Goal: Task Accomplishment & Management: Use online tool/utility

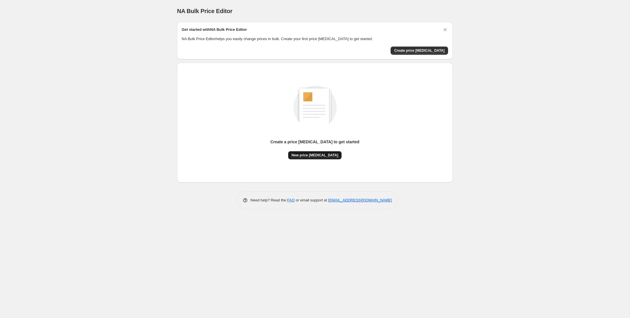
click at [307, 154] on span "New price [MEDICAL_DATA]" at bounding box center [315, 155] width 47 height 5
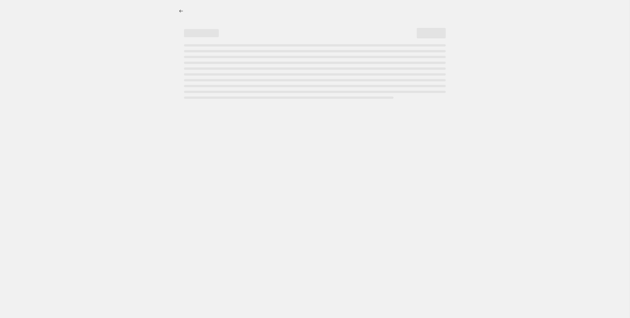
select select "percentage"
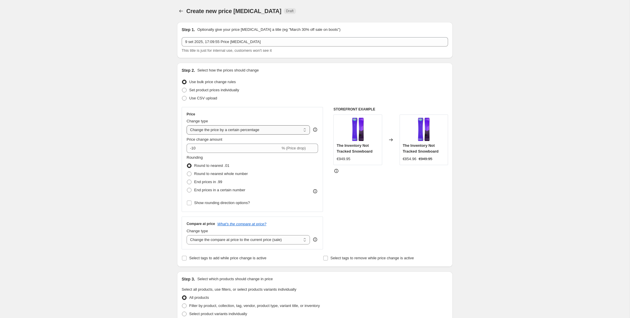
click at [244, 131] on select "Change the price to a certain amount Change the price by a certain amount Chang…" at bounding box center [248, 129] width 123 height 9
click at [187, 125] on select "Change the price to a certain amount Change the price by a certain amount Chang…" at bounding box center [248, 129] width 123 height 9
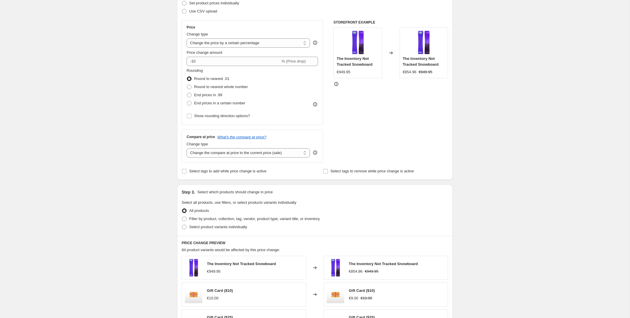
scroll to position [87, 0]
click at [246, 154] on select "Change the compare at price to the current price (sale) Change the compare at p…" at bounding box center [248, 152] width 123 height 9
click at [183, 171] on input "Select tags to add while price change is active" at bounding box center [184, 170] width 5 height 5
checkbox input "true"
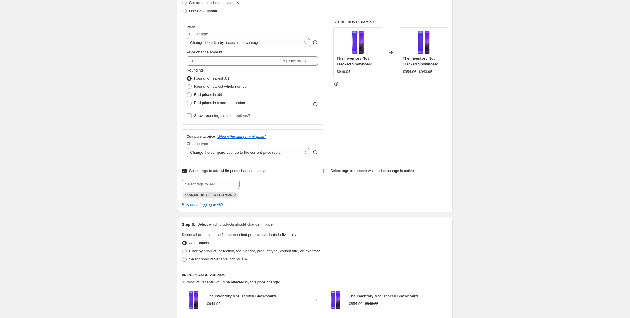
click at [323, 171] on input "Select tags to remove while price change is active" at bounding box center [325, 170] width 5 height 5
click at [327, 171] on input "Select tags to remove while price change is active" at bounding box center [325, 170] width 5 height 5
checkbox input "false"
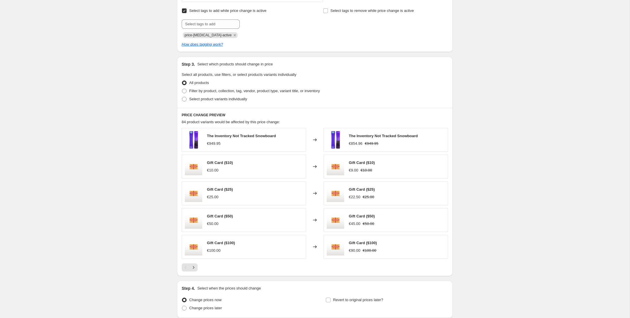
scroll to position [227, 0]
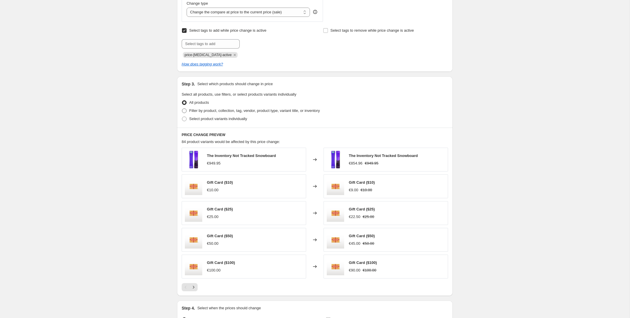
click at [183, 111] on span at bounding box center [184, 110] width 5 height 5
click at [182, 109] on input "Filter by product, collection, tag, vendor, product type, variant title, or inv…" at bounding box center [182, 108] width 0 height 0
radio input "true"
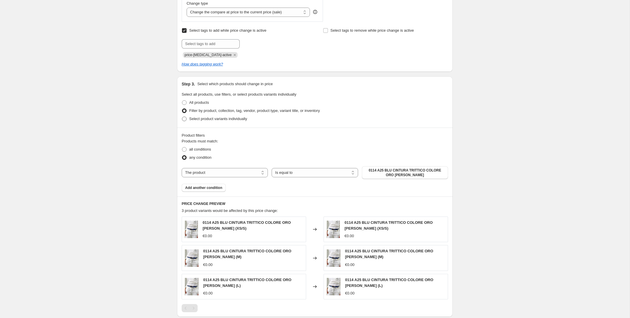
click at [184, 121] on span at bounding box center [184, 118] width 5 height 5
click at [182, 117] on input "Select product variants individually" at bounding box center [182, 116] width 0 height 0
radio input "true"
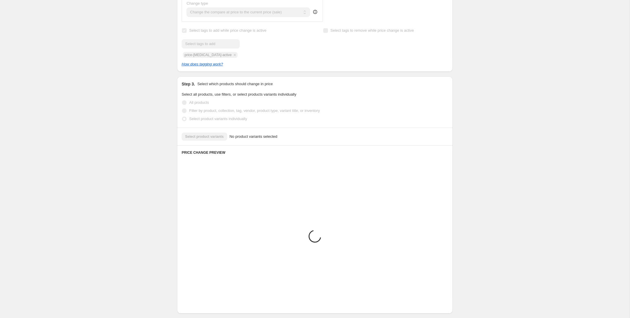
scroll to position [167, 0]
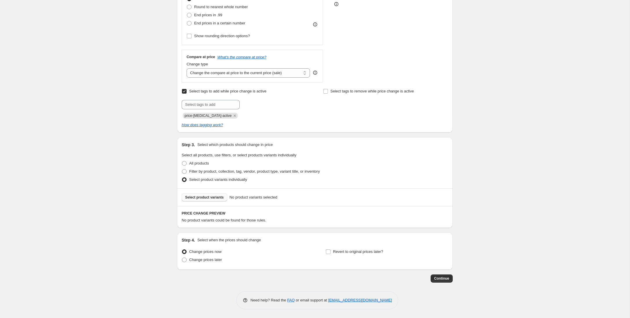
click at [222, 198] on span "Select product variants" at bounding box center [204, 197] width 39 height 5
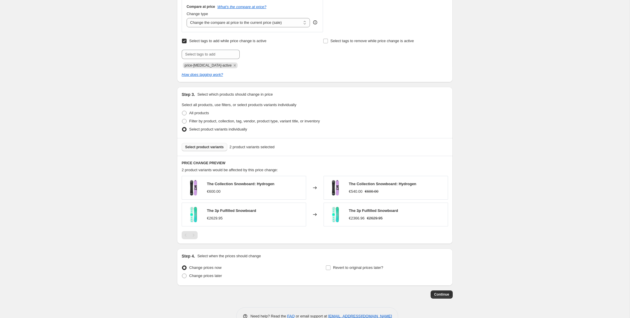
scroll to position [233, 0]
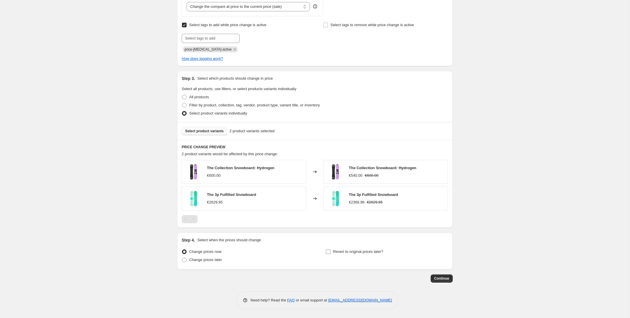
click at [329, 252] on input "Revert to original prices later?" at bounding box center [328, 251] width 5 height 5
checkbox input "true"
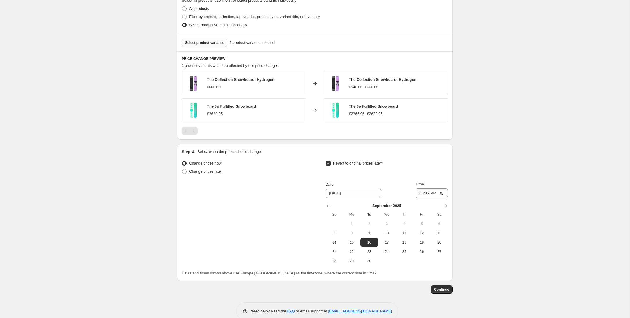
scroll to position [332, 0]
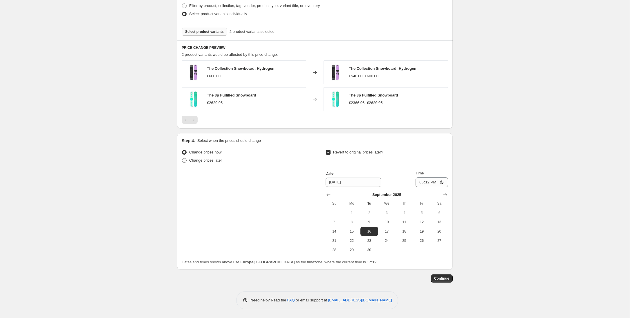
click at [210, 161] on span "Change prices later" at bounding box center [205, 160] width 33 height 4
click at [182, 158] on input "Change prices later" at bounding box center [182, 158] width 0 height 0
radio input "true"
click at [206, 153] on span "Change prices now" at bounding box center [205, 152] width 32 height 4
click at [182, 150] on input "Change prices now" at bounding box center [182, 150] width 0 height 0
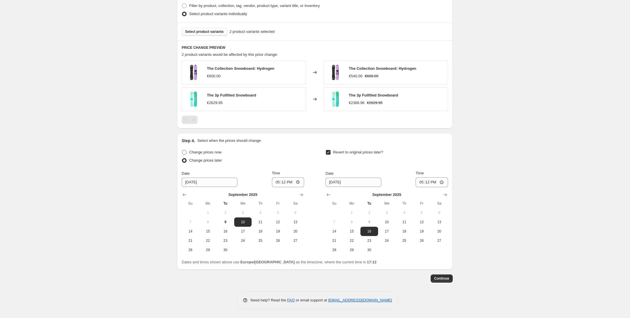
radio input "true"
click at [207, 162] on span "Change prices later" at bounding box center [205, 160] width 33 height 4
click at [182, 158] on input "Change prices later" at bounding box center [182, 158] width 0 height 0
radio input "true"
click at [201, 183] on input "9/10/2025" at bounding box center [210, 181] width 56 height 9
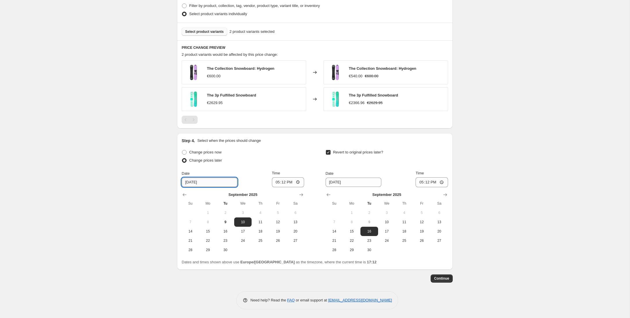
click at [191, 183] on input "9/10/2025" at bounding box center [210, 181] width 56 height 9
click at [223, 222] on span "9" at bounding box center [225, 221] width 13 height 5
type input "9/9/2025"
click at [291, 183] on input "17:12" at bounding box center [288, 182] width 33 height 10
type input "17:20"
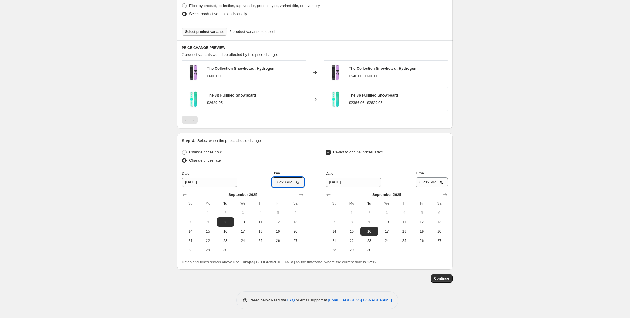
click at [289, 162] on div "Change prices later" at bounding box center [243, 160] width 122 height 8
click at [428, 183] on input "17:12" at bounding box center [432, 182] width 33 height 10
click at [334, 183] on input "9/16/2025" at bounding box center [354, 181] width 56 height 9
click at [372, 220] on span "9" at bounding box center [369, 221] width 13 height 5
type input "9/9/2025"
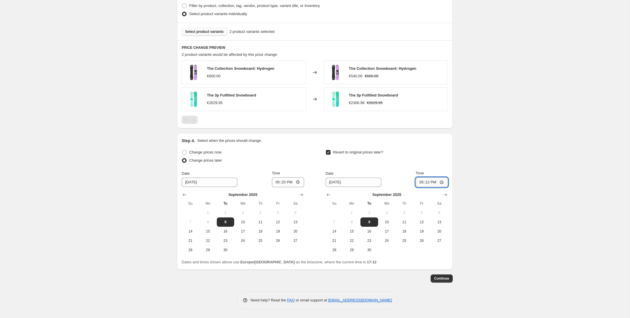
click at [440, 183] on input "17:12" at bounding box center [432, 182] width 33 height 10
type input "17:25"
click at [390, 269] on div "Step 4. Select when the prices should change Change prices now Change prices la…" at bounding box center [315, 201] width 276 height 136
click at [443, 279] on span "Continue" at bounding box center [441, 278] width 15 height 5
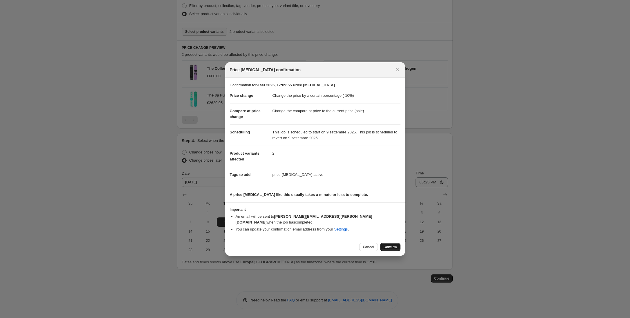
click at [397, 244] on span "Confirm" at bounding box center [390, 246] width 13 height 5
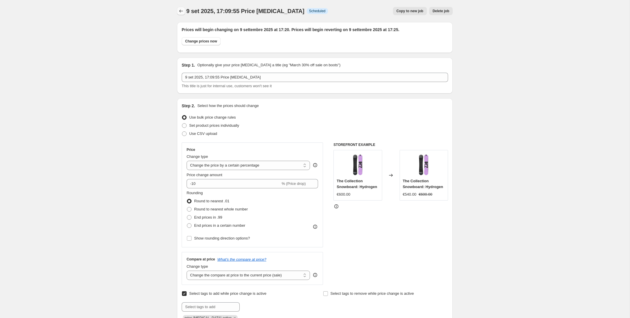
click at [183, 11] on icon "Price change jobs" at bounding box center [181, 11] width 6 height 6
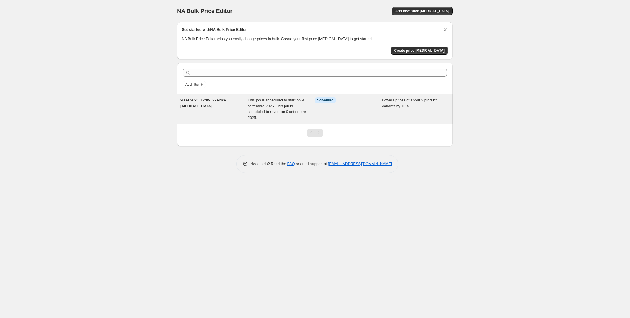
click at [210, 103] on div "9 set 2025, 17:09:55 Price change job" at bounding box center [214, 108] width 67 height 23
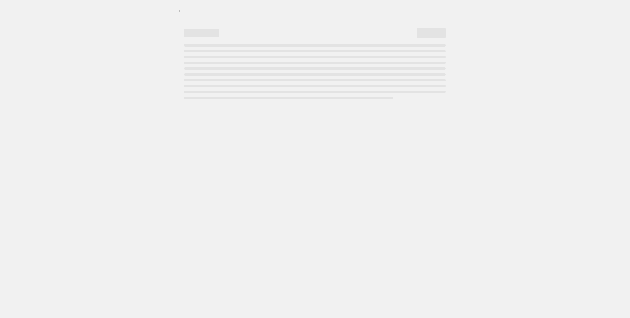
select select "percentage"
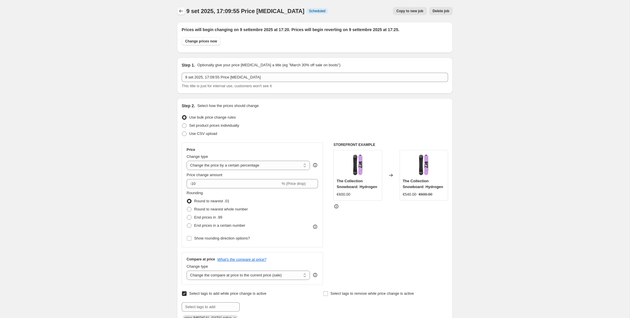
click at [180, 11] on icon "Price change jobs" at bounding box center [181, 11] width 4 height 3
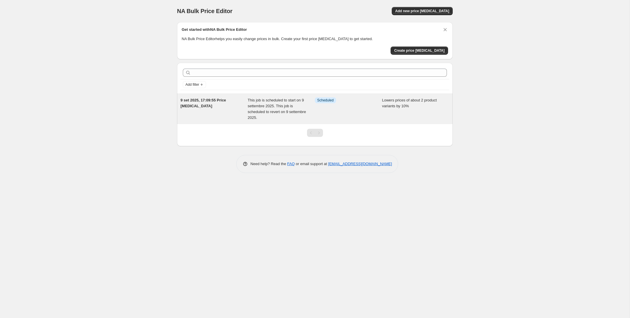
click at [218, 112] on div "9 set 2025, 17:09:55 Price change job" at bounding box center [214, 108] width 67 height 23
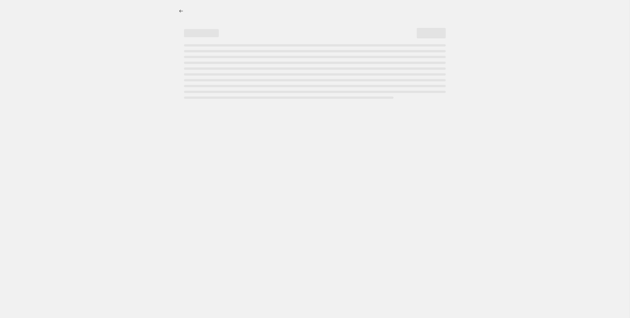
select select "percentage"
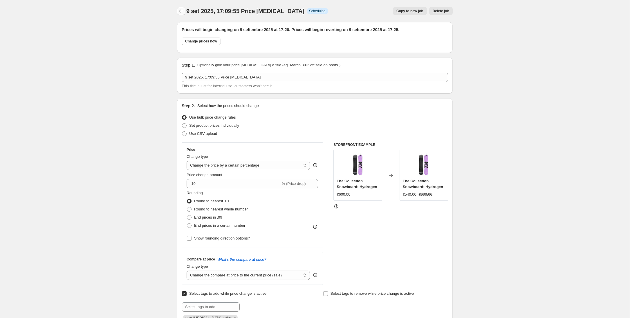
click at [182, 14] on button "Price change jobs" at bounding box center [181, 11] width 8 height 8
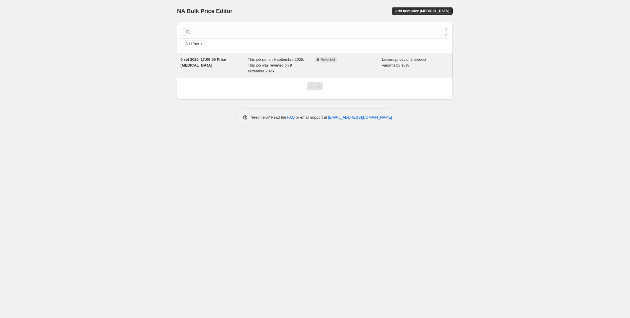
click at [239, 63] on div "9 set 2025, 17:09:55 Price change job" at bounding box center [214, 65] width 67 height 17
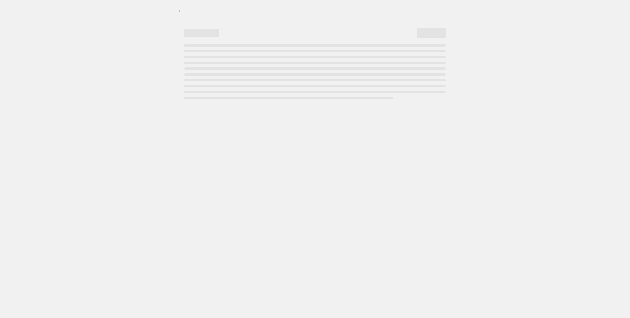
select select "percentage"
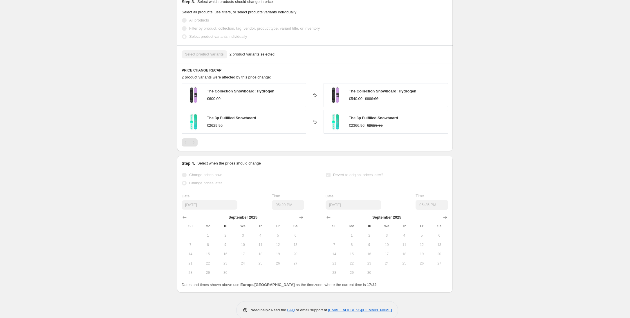
scroll to position [358, 0]
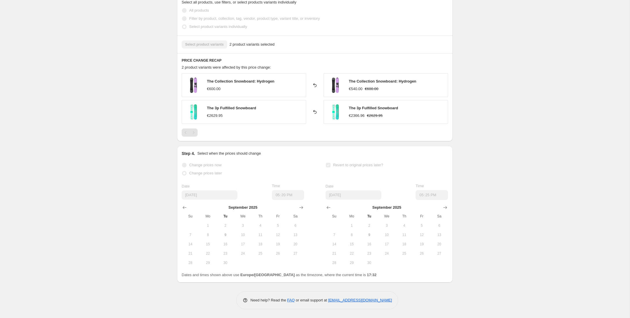
click at [205, 173] on span "Change prices later" at bounding box center [205, 173] width 33 height 4
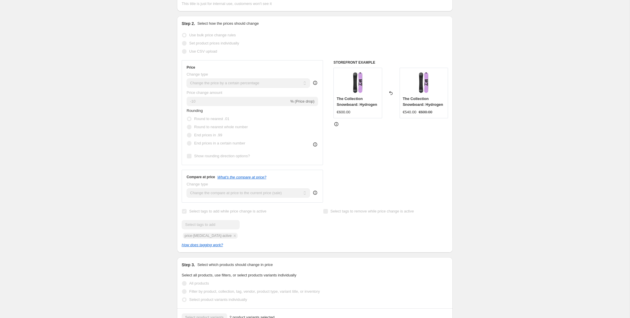
scroll to position [0, 0]
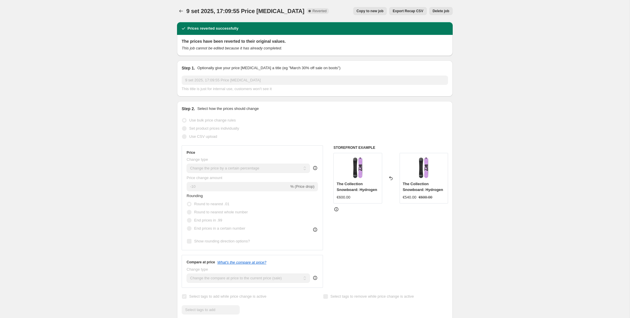
click at [369, 11] on span "Copy to new job" at bounding box center [370, 11] width 27 height 5
select select "percentage"
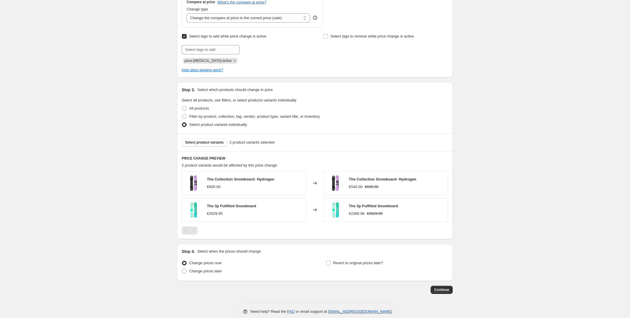
scroll to position [233, 0]
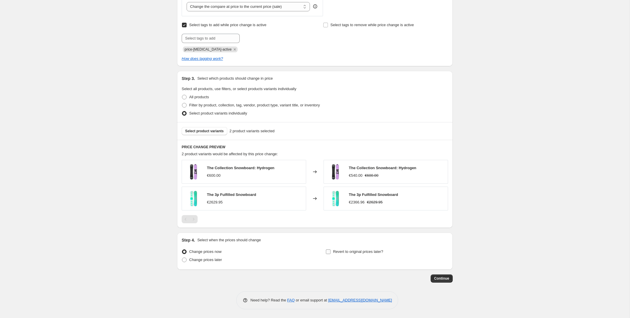
click at [331, 252] on label "Revert to original prices later?" at bounding box center [355, 251] width 58 height 8
click at [331, 252] on input "Revert to original prices later?" at bounding box center [328, 251] width 5 height 5
checkbox input "true"
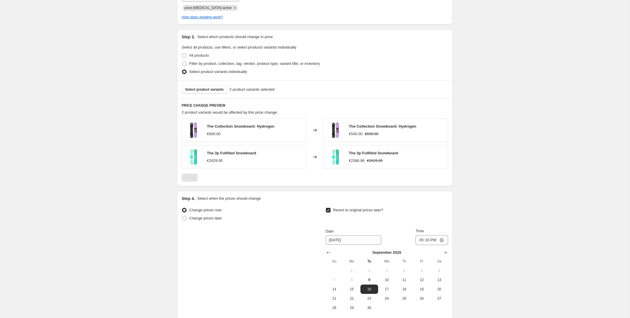
scroll to position [277, 0]
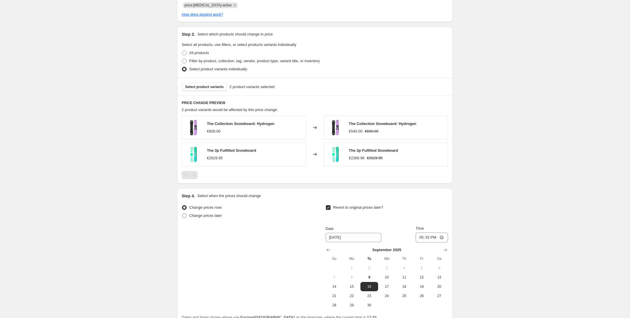
click at [183, 217] on span at bounding box center [184, 215] width 5 height 5
click at [182, 213] on input "Change prices later" at bounding box center [182, 213] width 0 height 0
radio input "true"
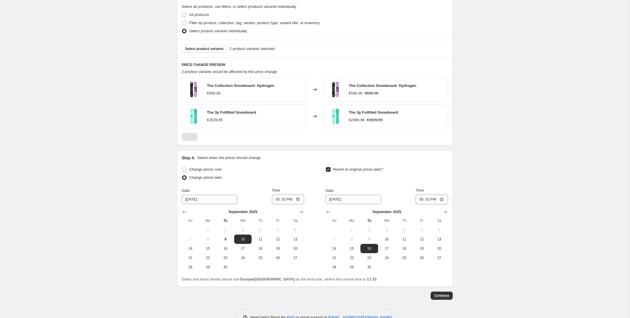
scroll to position [318, 0]
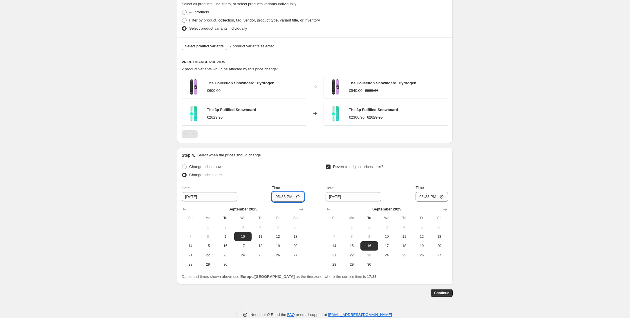
click at [291, 199] on input "17:33" at bounding box center [288, 197] width 33 height 10
click at [291, 198] on input "17:33" at bounding box center [288, 197] width 33 height 10
click at [297, 197] on input "17:33" at bounding box center [288, 197] width 33 height 10
type input "17:35"
click at [194, 198] on input "9/10/2025" at bounding box center [210, 196] width 56 height 9
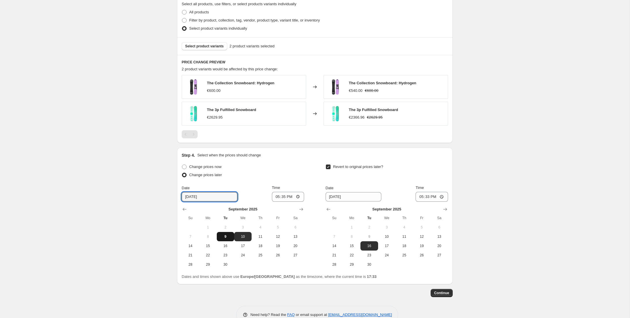
click at [228, 234] on span "9" at bounding box center [225, 236] width 13 height 5
type input "9/9/2025"
click at [370, 236] on span "9" at bounding box center [369, 236] width 13 height 5
type input "9/9/2025"
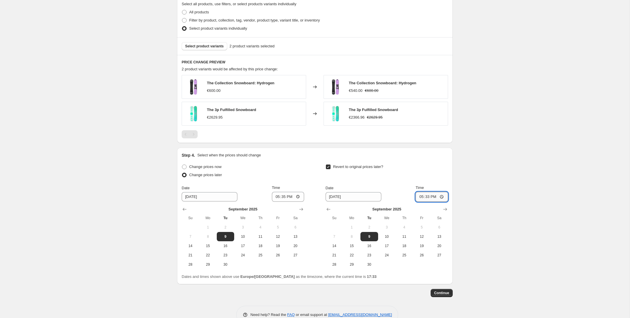
click at [442, 197] on input "17:33" at bounding box center [432, 197] width 33 height 10
type input "17:37"
click at [492, 216] on div "Create new price change job. This page is ready Create new price change job Dra…" at bounding box center [315, 7] width 630 height 650
click at [443, 292] on span "Continue" at bounding box center [441, 292] width 15 height 5
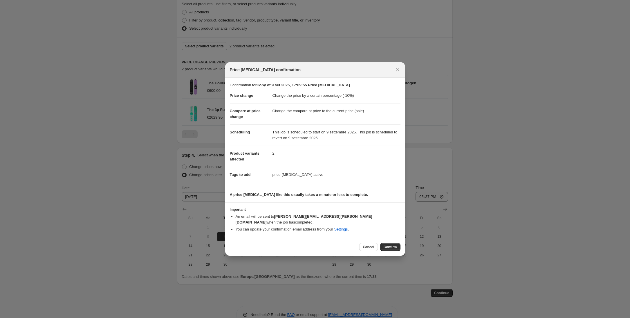
click at [389, 244] on span "Confirm" at bounding box center [390, 246] width 13 height 5
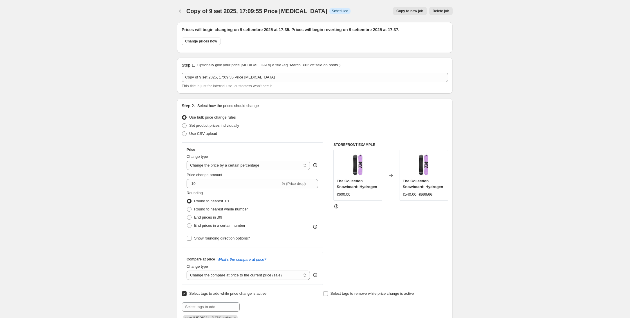
click at [179, 10] on icon "Price change jobs" at bounding box center [181, 11] width 6 height 6
